Goal: Complete application form

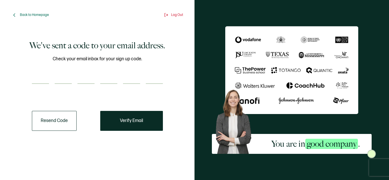
click at [41, 79] on input "number" at bounding box center [40, 78] width 17 height 11
paste input "2"
type input "2"
type input "0"
type input "7"
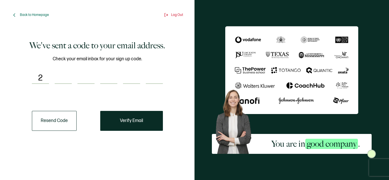
type input "5"
type input "3"
type input "9"
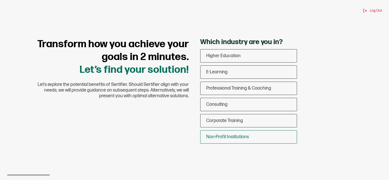
click at [224, 135] on span "Non-Profit Institutions" at bounding box center [227, 137] width 43 height 5
click at [0, 0] on input "Non-Profit Institutions" at bounding box center [0, 0] width 0 height 0
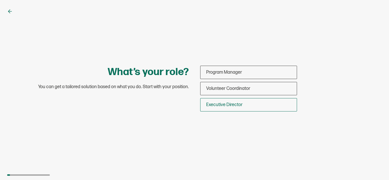
click at [226, 107] on span "Executive Director" at bounding box center [224, 104] width 36 height 5
click at [0, 0] on input "Executive Director" at bounding box center [0, 0] width 0 height 0
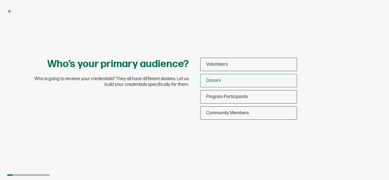
click at [218, 80] on span "Donors" at bounding box center [213, 80] width 15 height 5
click at [0, 0] on input "Donors" at bounding box center [0, 0] width 0 height 0
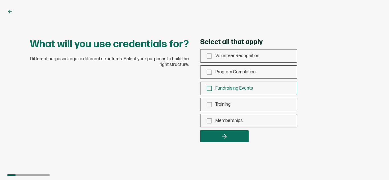
click at [211, 88] on icon "checkbox-group" at bounding box center [209, 89] width 6 height 6
click at [0, 0] on input "Fundraising Events" at bounding box center [0, 0] width 0 height 0
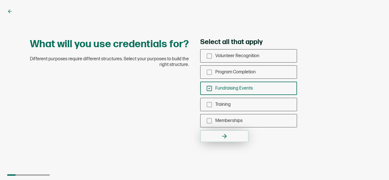
click at [219, 133] on button "button" at bounding box center [224, 137] width 48 height 12
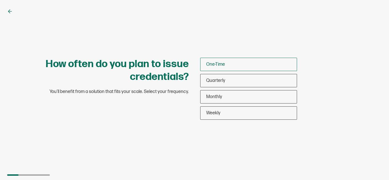
click at [219, 64] on span "One-Time" at bounding box center [215, 64] width 19 height 5
click at [0, 0] on input "One-Time" at bounding box center [0, 0] width 0 height 0
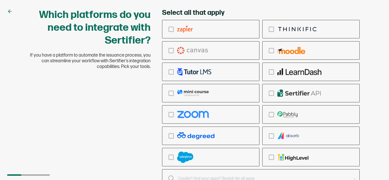
click at [10, 10] on icon at bounding box center [10, 12] width 6 height 6
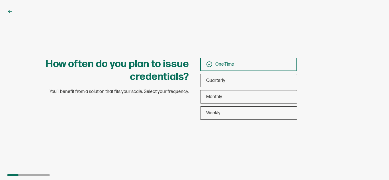
click at [10, 10] on icon at bounding box center [10, 12] width 6 height 6
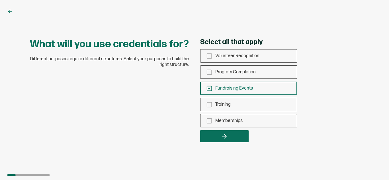
click at [10, 10] on icon at bounding box center [10, 12] width 6 height 6
